Goal: Find specific page/section: Find specific page/section

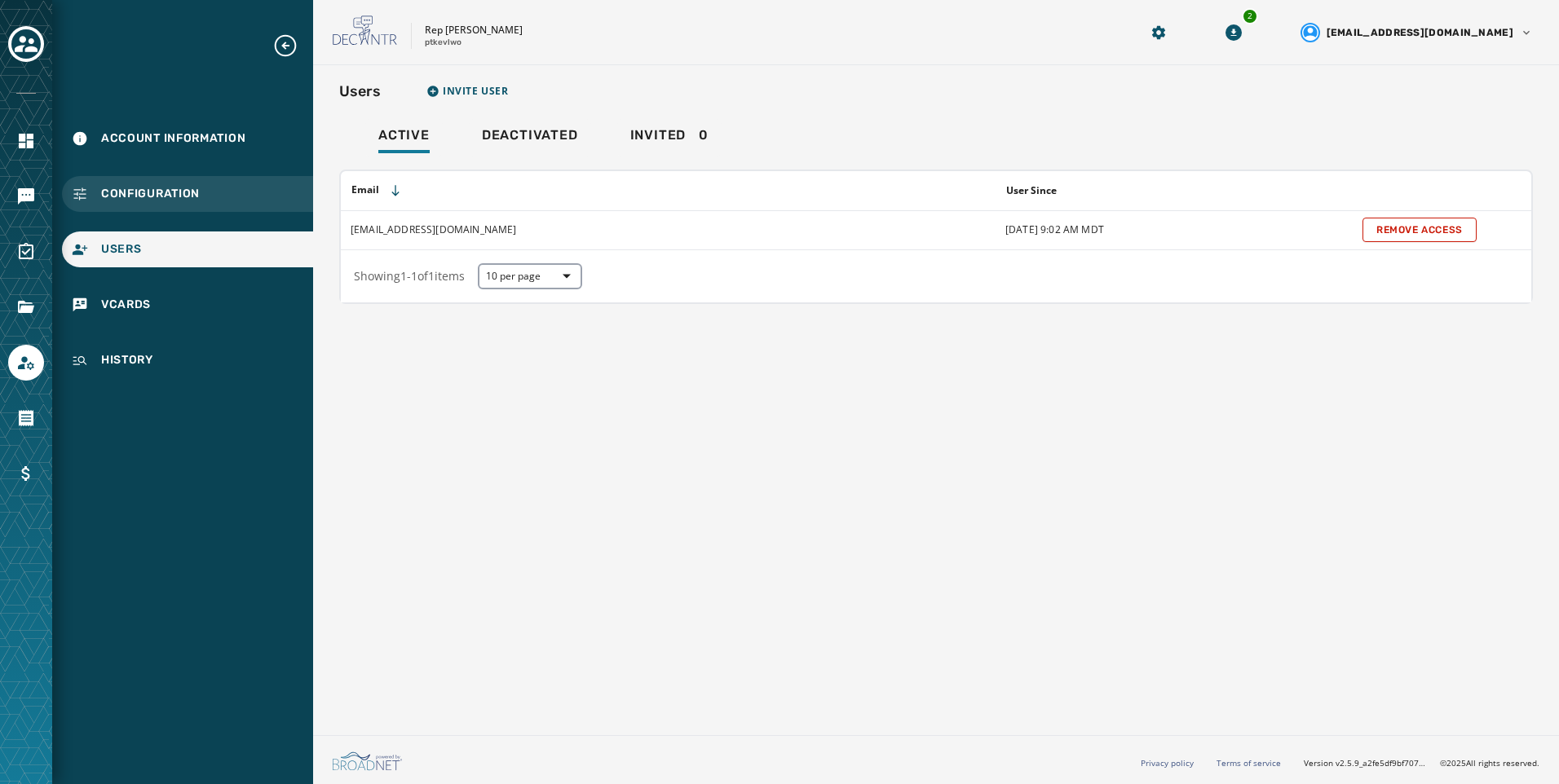
click at [196, 186] on span "Configuration" at bounding box center [150, 193] width 98 height 16
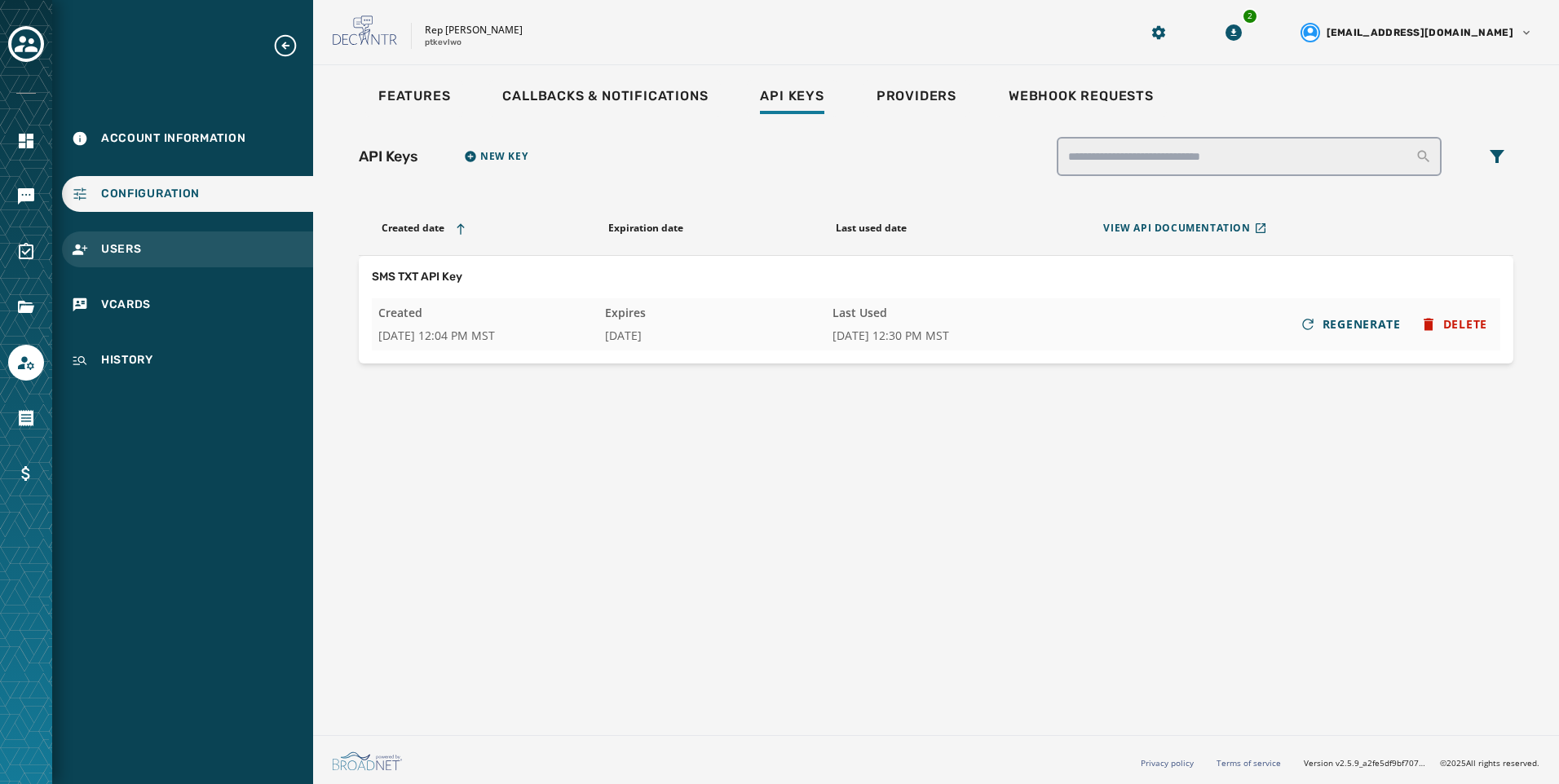
click at [180, 245] on div "Users" at bounding box center [186, 250] width 251 height 36
